Goal: Task Accomplishment & Management: Manage account settings

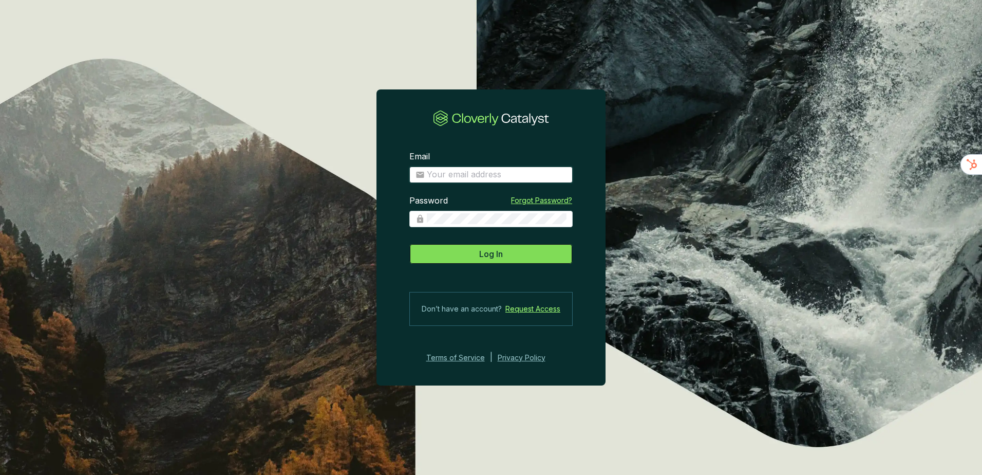
type input "[EMAIL_ADDRESS][DOMAIN_NAME]"
click at [482, 259] on span "Log In" at bounding box center [491, 254] width 24 height 12
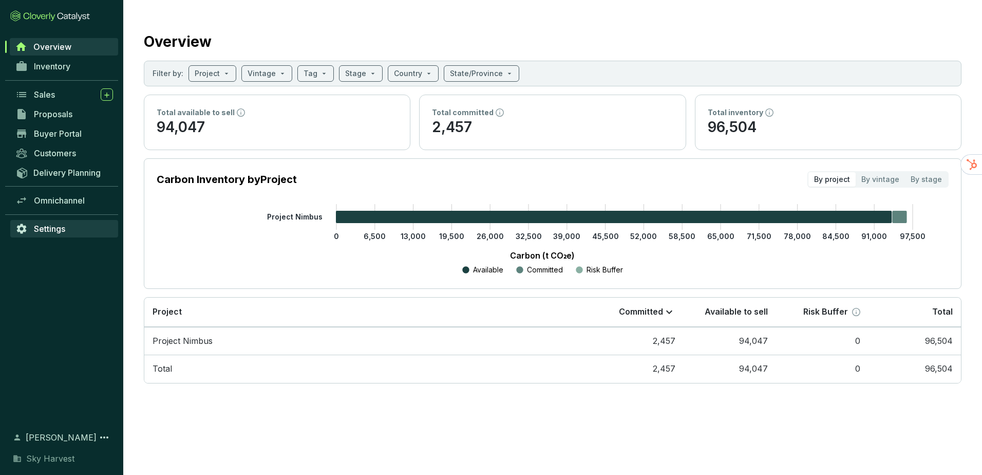
click at [51, 228] on span "Settings" at bounding box center [49, 228] width 31 height 10
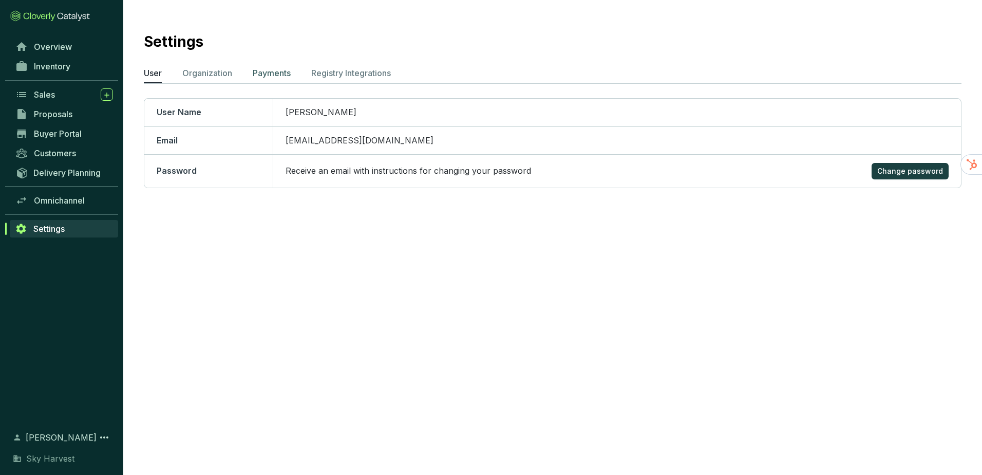
click at [278, 78] on p "Payments" at bounding box center [272, 73] width 38 height 12
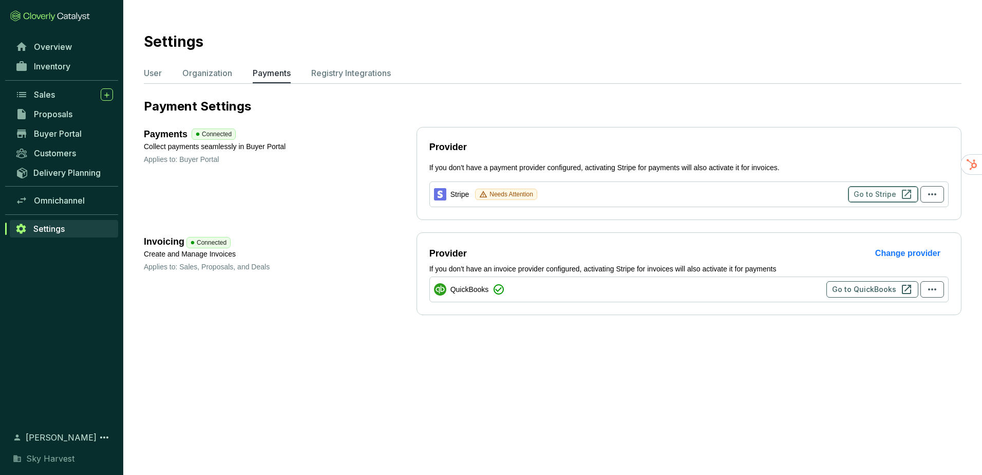
click at [864, 194] on span "Go to Stripe" at bounding box center [875, 194] width 43 height 10
